Goal: Find specific page/section: Find specific page/section

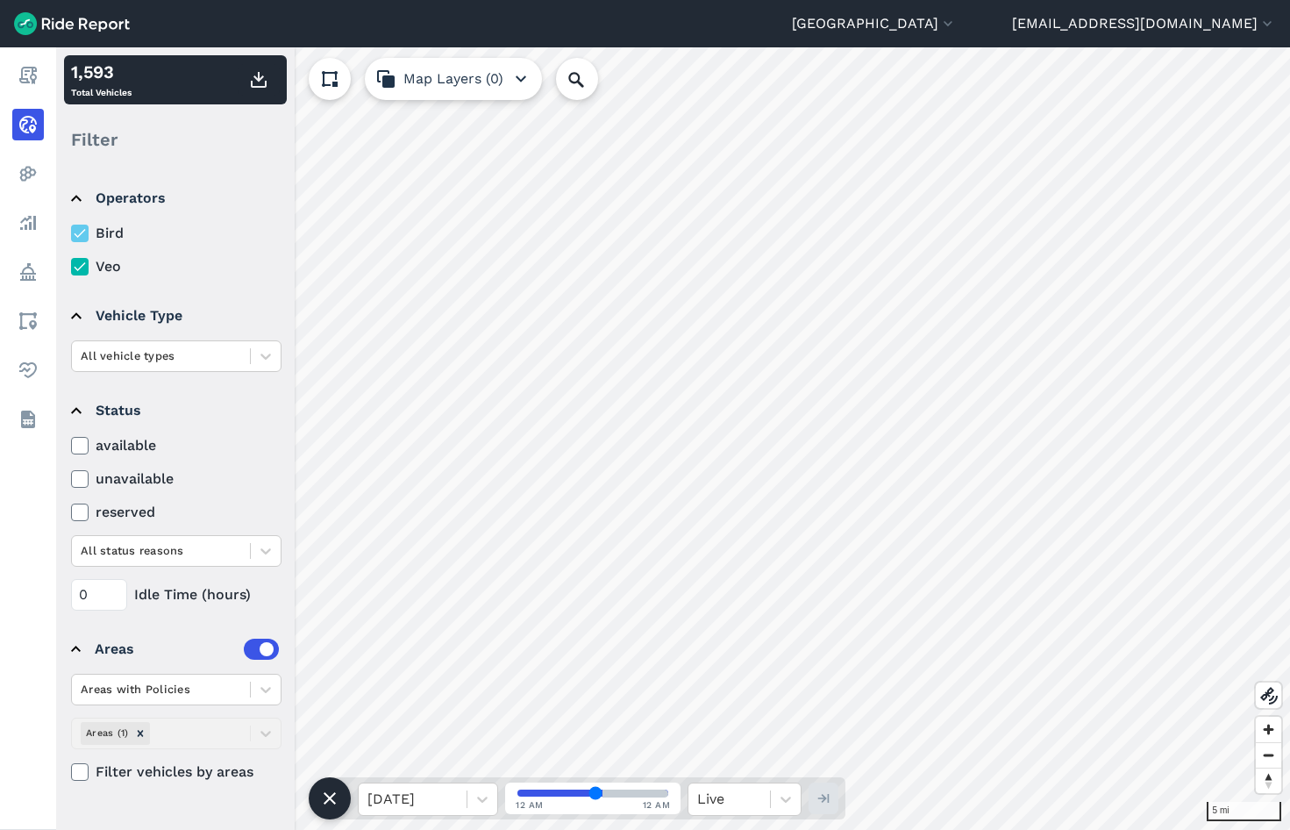
click at [82, 264] on icon at bounding box center [80, 267] width 16 height 18
click at [71, 264] on input "Veo" at bounding box center [71, 261] width 0 height 11
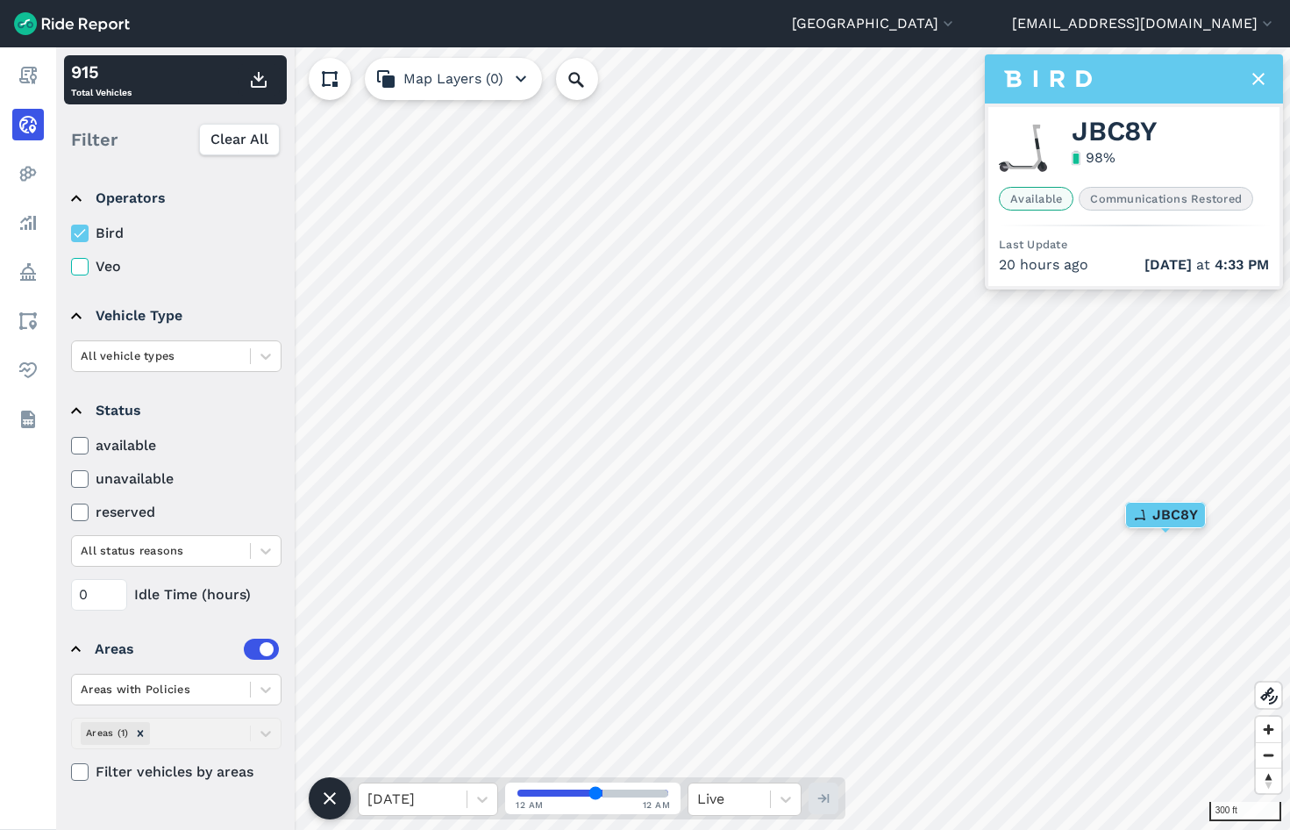
click at [1254, 75] on use at bounding box center [1258, 79] width 12 height 12
click at [1256, 78] on icon at bounding box center [1258, 78] width 21 height 21
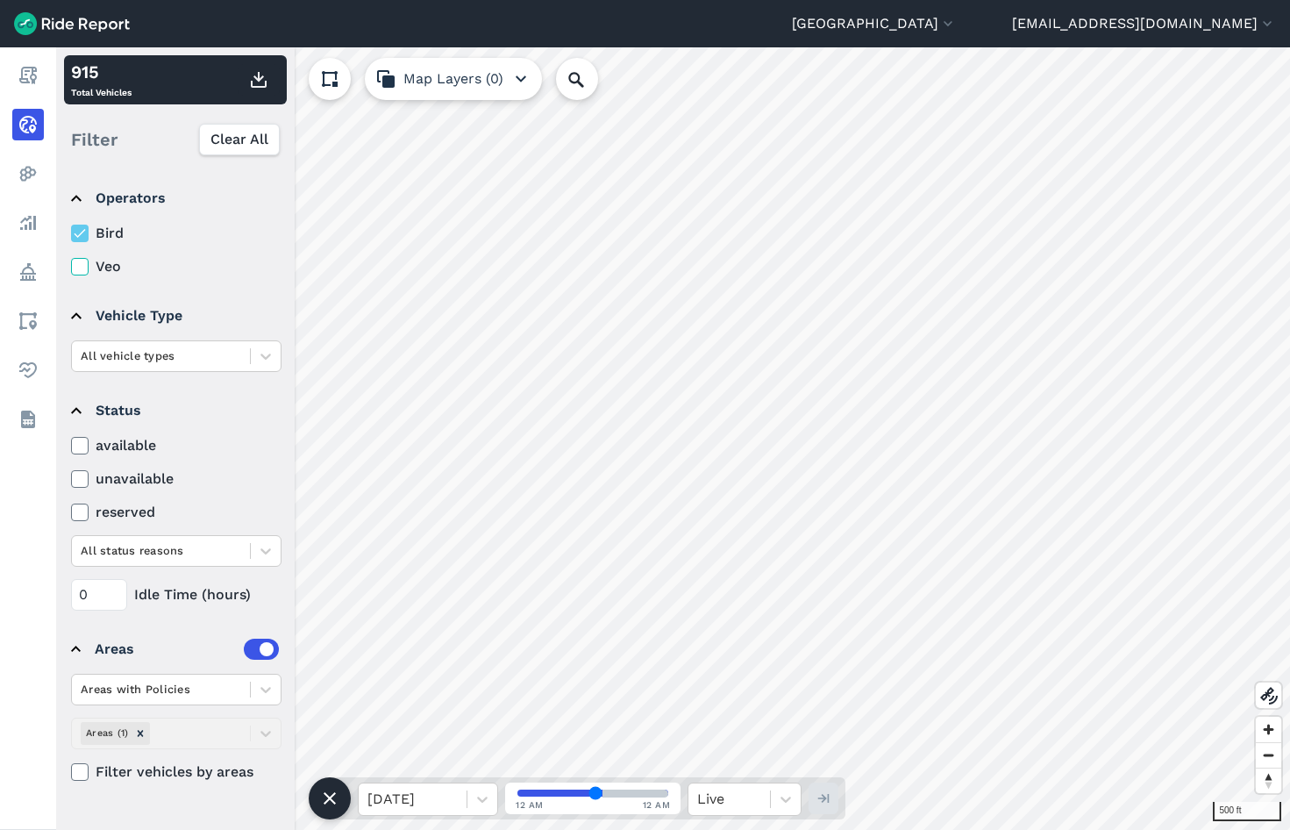
click at [77, 267] on icon at bounding box center [80, 267] width 16 height 18
click at [71, 267] on input "Veo" at bounding box center [71, 261] width 0 height 11
click at [76, 267] on icon at bounding box center [80, 267] width 16 height 18
click at [71, 267] on input "Veo" at bounding box center [71, 261] width 0 height 11
click at [533, 96] on div "500 ft 915 Total Vehicles Filter Clear All Operators Bird Veo Vehicle Type All …" at bounding box center [673, 438] width 1234 height 782
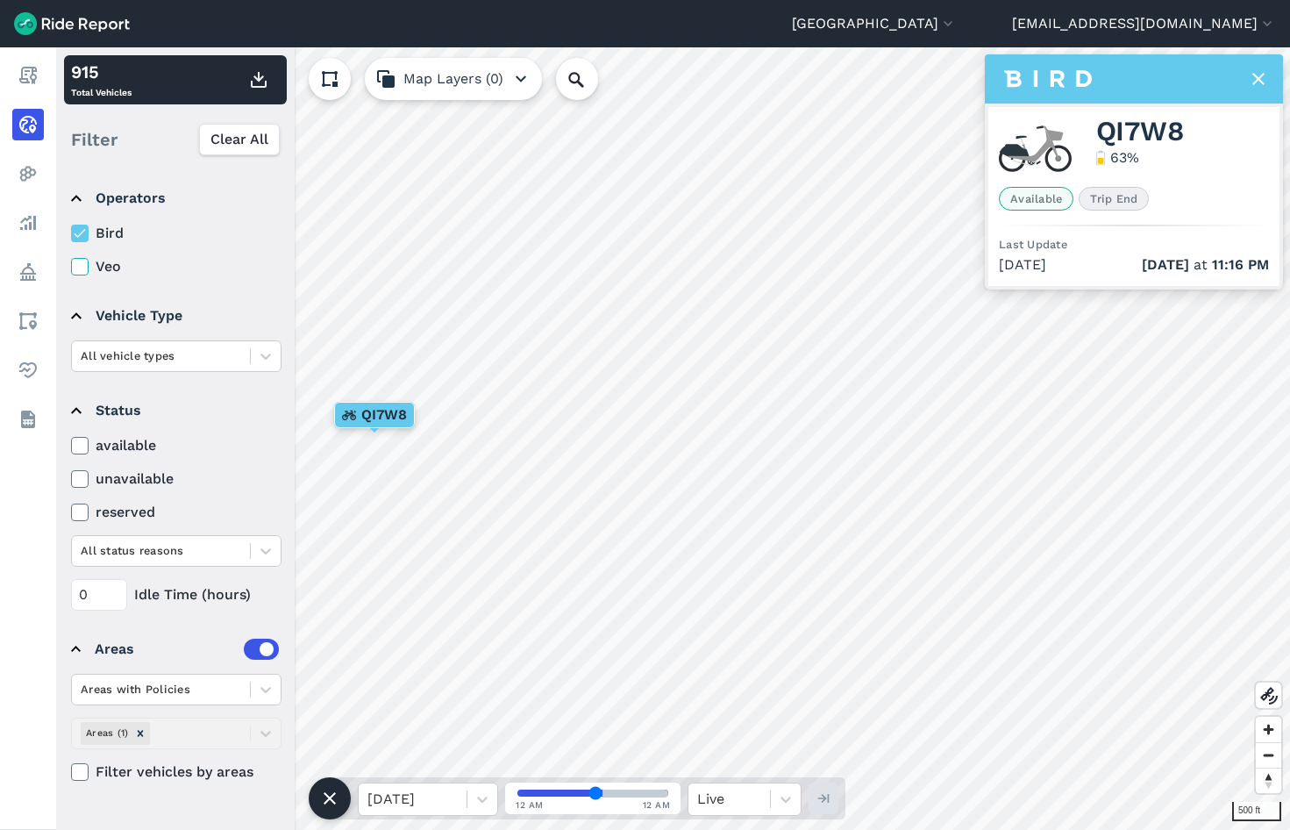
click at [1252, 79] on icon at bounding box center [1258, 78] width 21 height 21
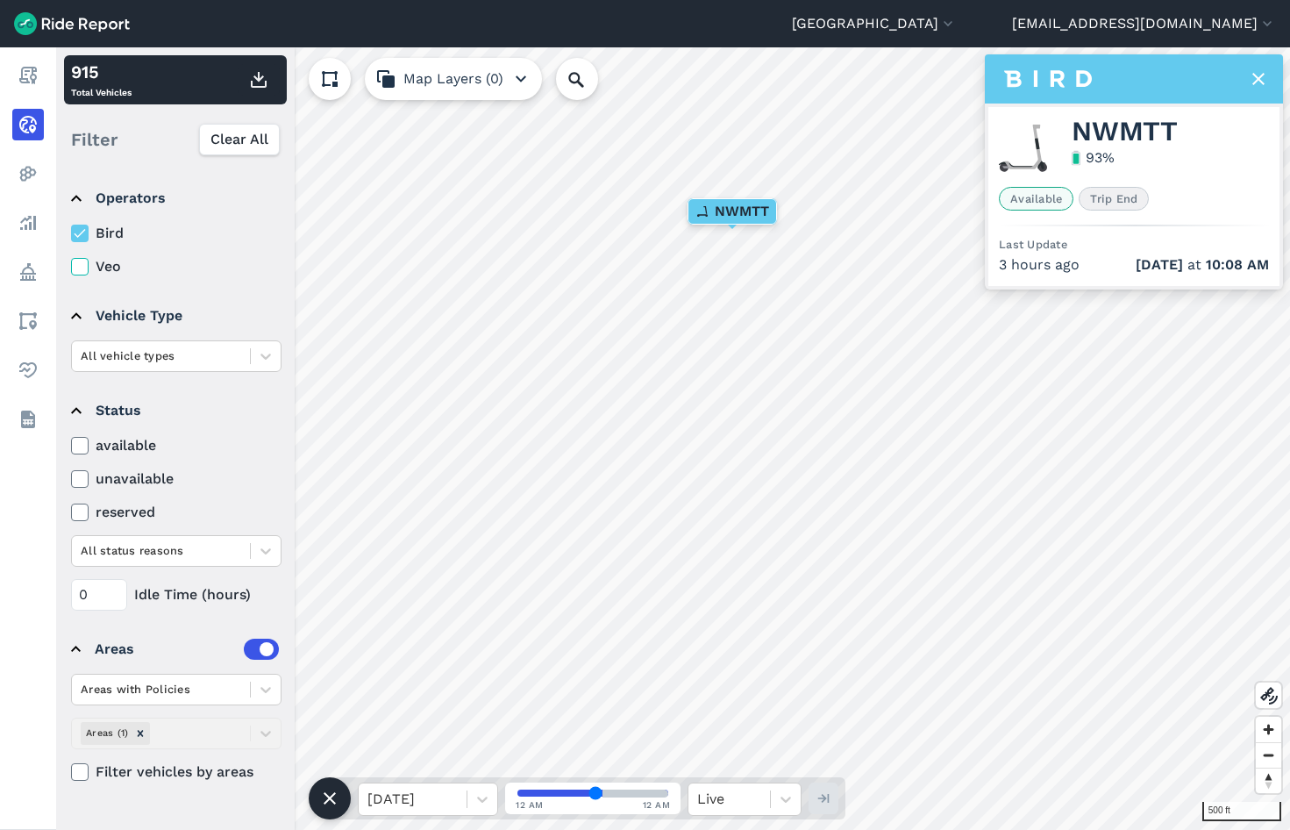
click at [1262, 82] on use at bounding box center [1258, 79] width 12 height 12
click at [1250, 79] on icon at bounding box center [1258, 78] width 21 height 21
